Goal: Task Accomplishment & Management: Manage account settings

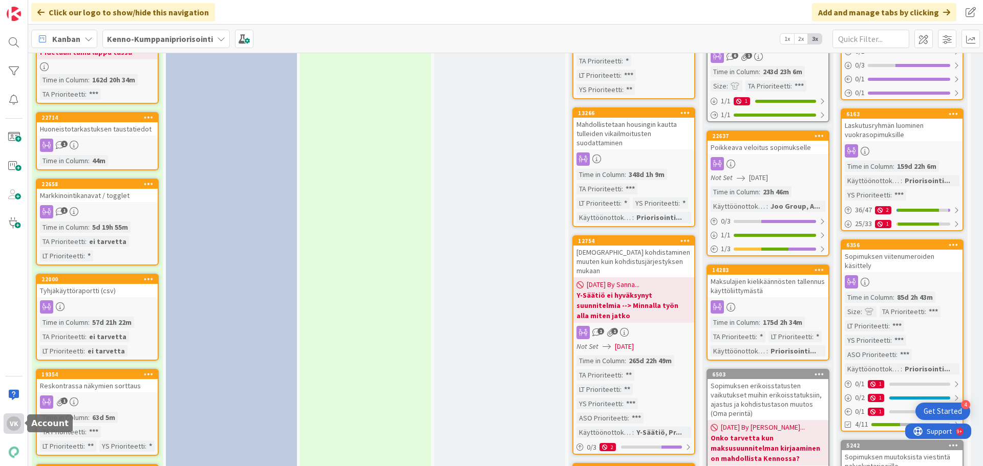
click at [10, 355] on div "VK" at bounding box center [14, 424] width 14 height 14
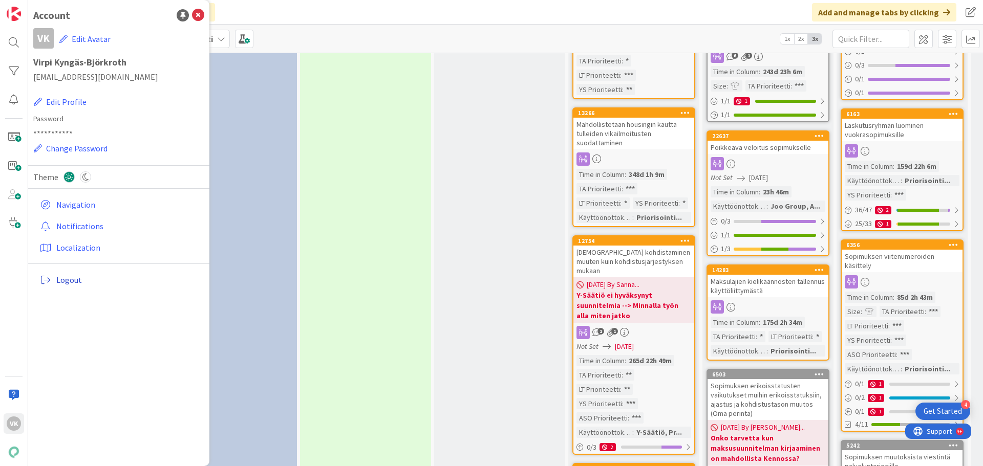
click at [66, 278] on span "Logout" at bounding box center [128, 280] width 144 height 12
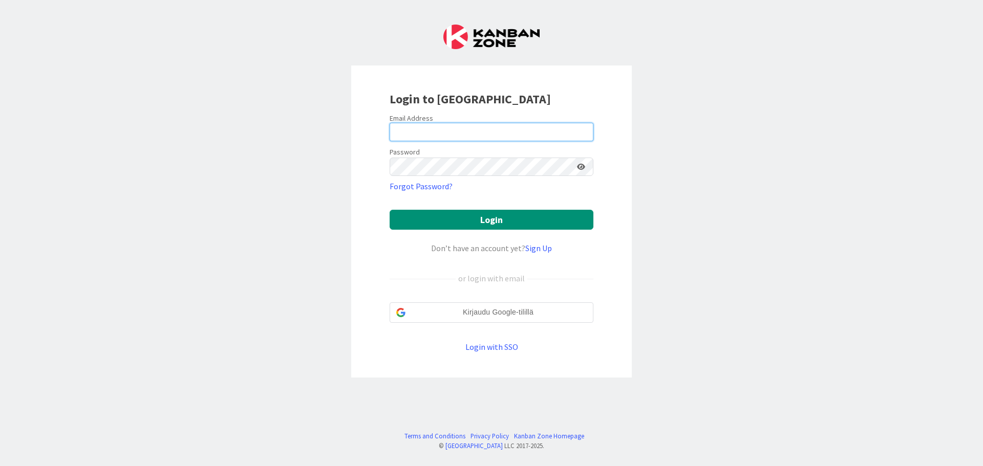
click at [467, 133] on input "email" at bounding box center [492, 132] width 204 height 18
type input "[EMAIL_ADDRESS][DOMAIN_NAME]"
